Goal: Find specific page/section: Find specific page/section

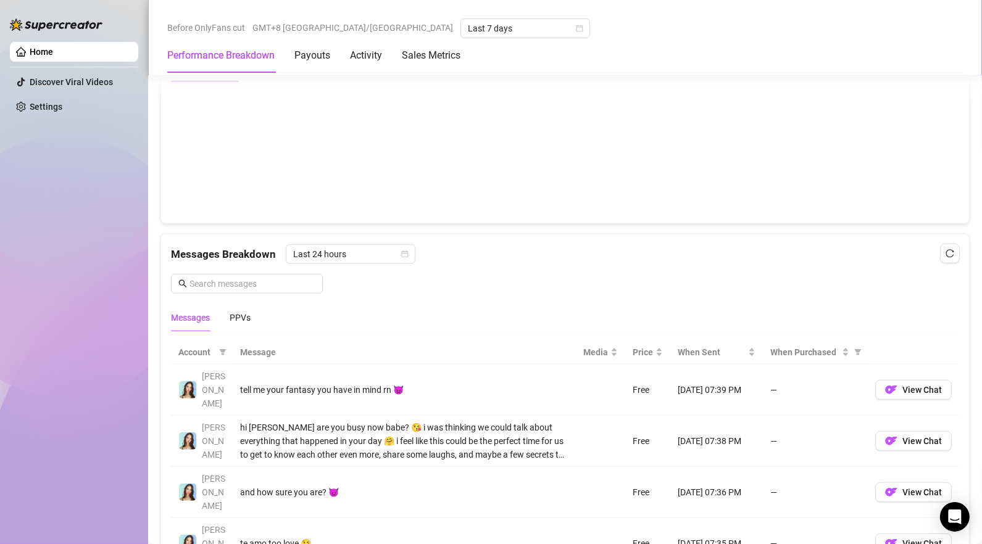
scroll to position [977, 0]
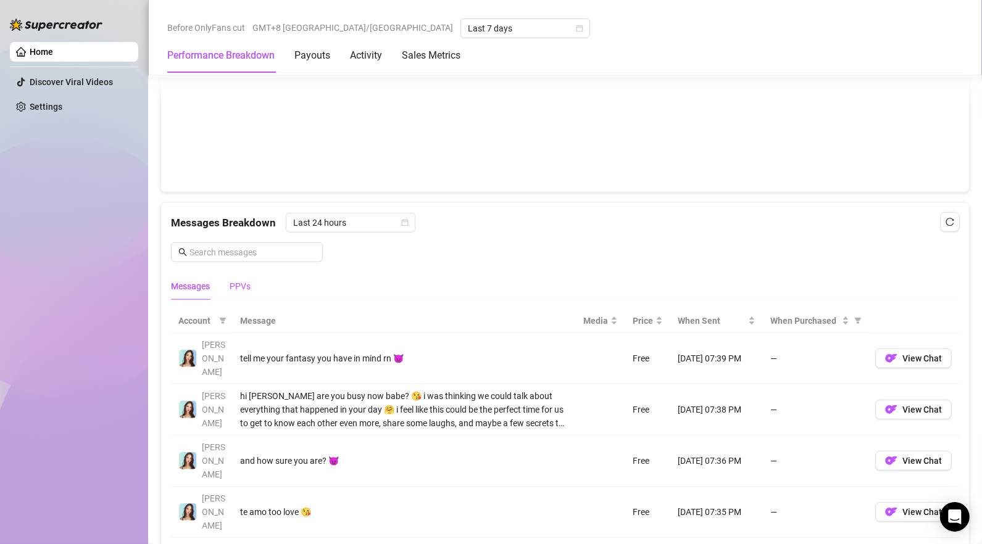
click at [241, 293] on div "PPVs" at bounding box center [239, 286] width 21 height 14
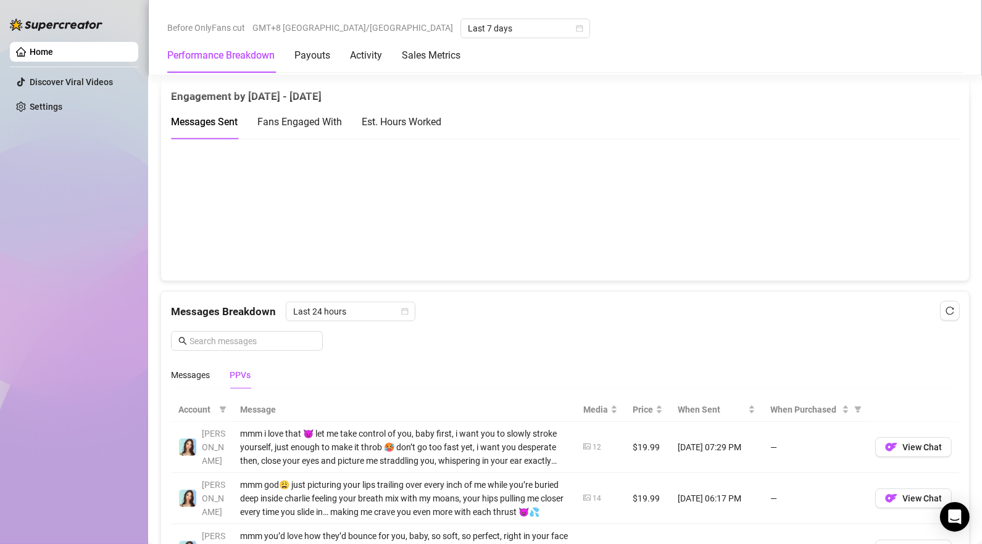
scroll to position [533, 0]
